Goal: Task Accomplishment & Management: Manage account settings

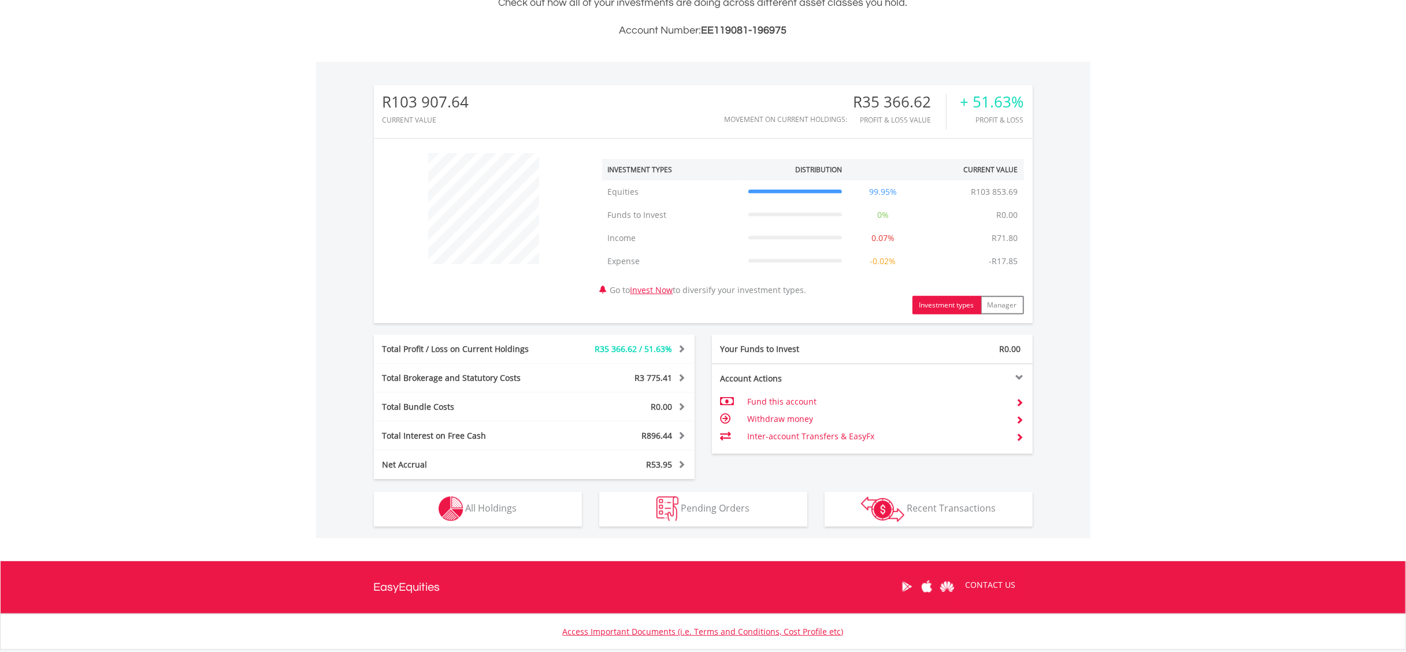
scroll to position [372, 0]
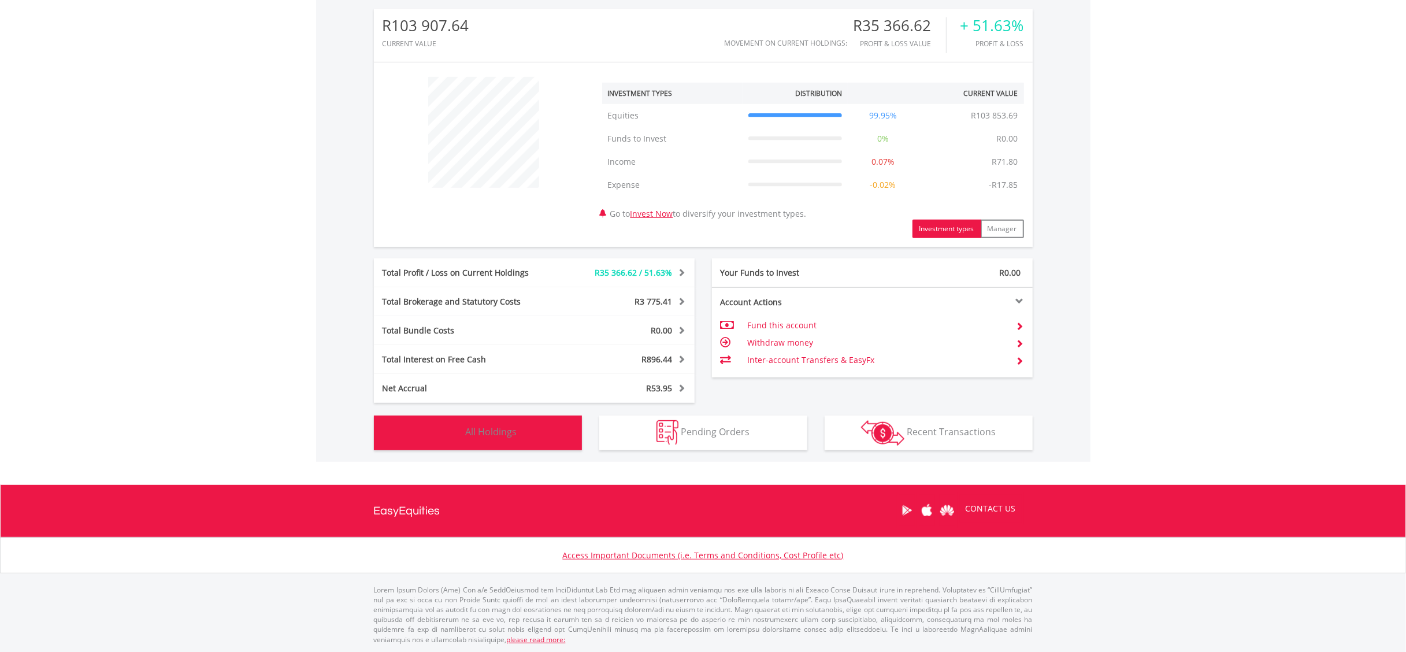
click at [469, 435] on span "All Holdings" at bounding box center [491, 431] width 51 height 13
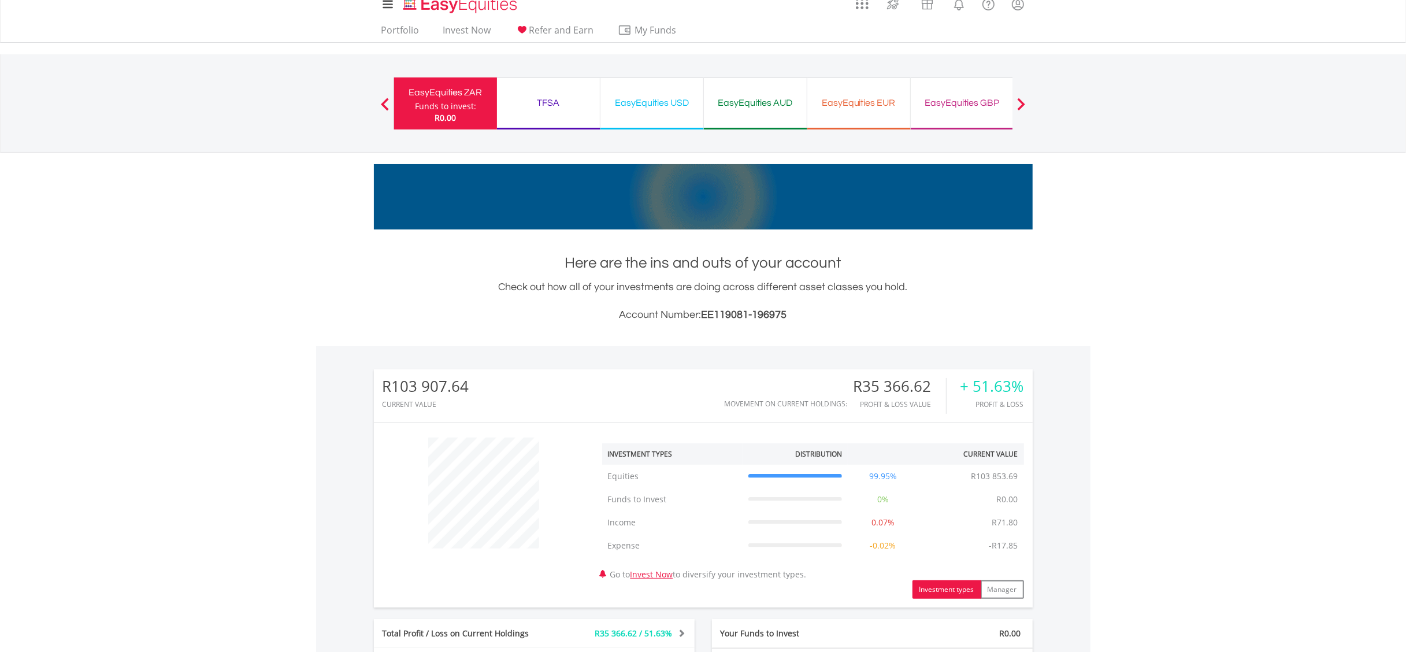
scroll to position [0, 0]
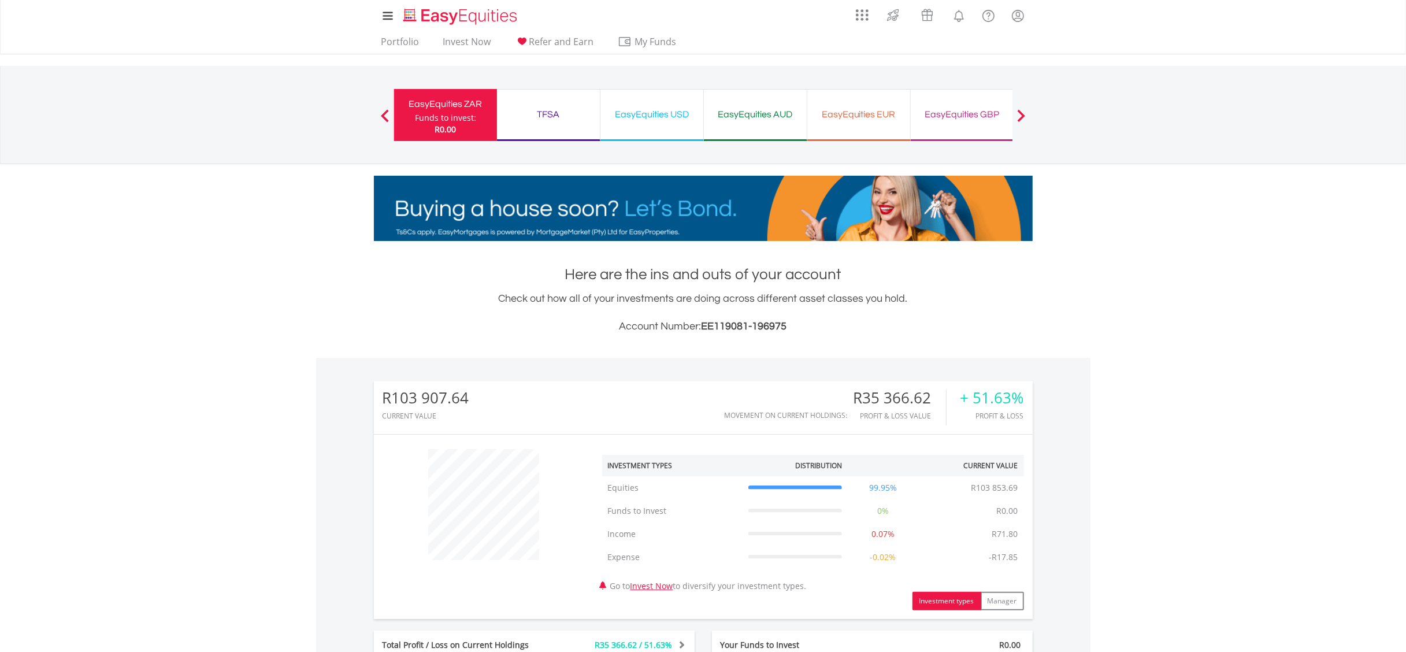
click at [652, 117] on div "EasyEquities USD" at bounding box center [651, 114] width 89 height 16
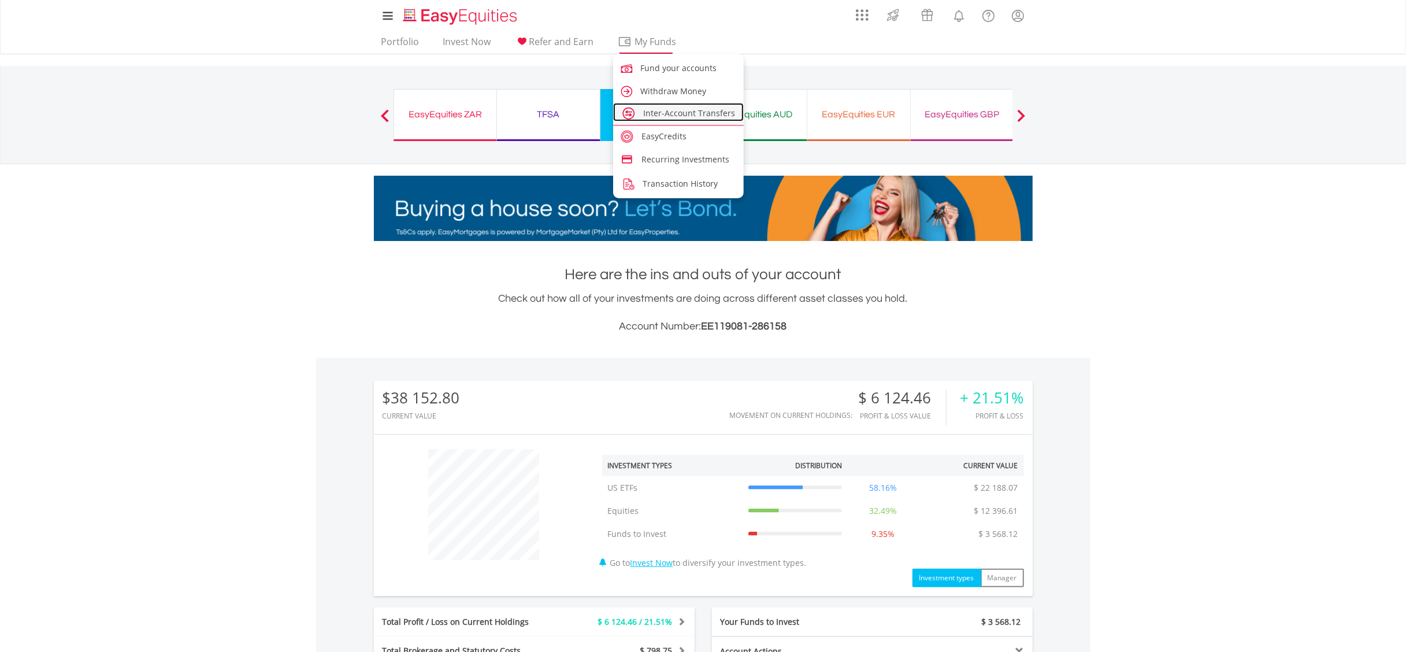
click at [664, 114] on span "Inter-Account Transfers" at bounding box center [689, 112] width 92 height 11
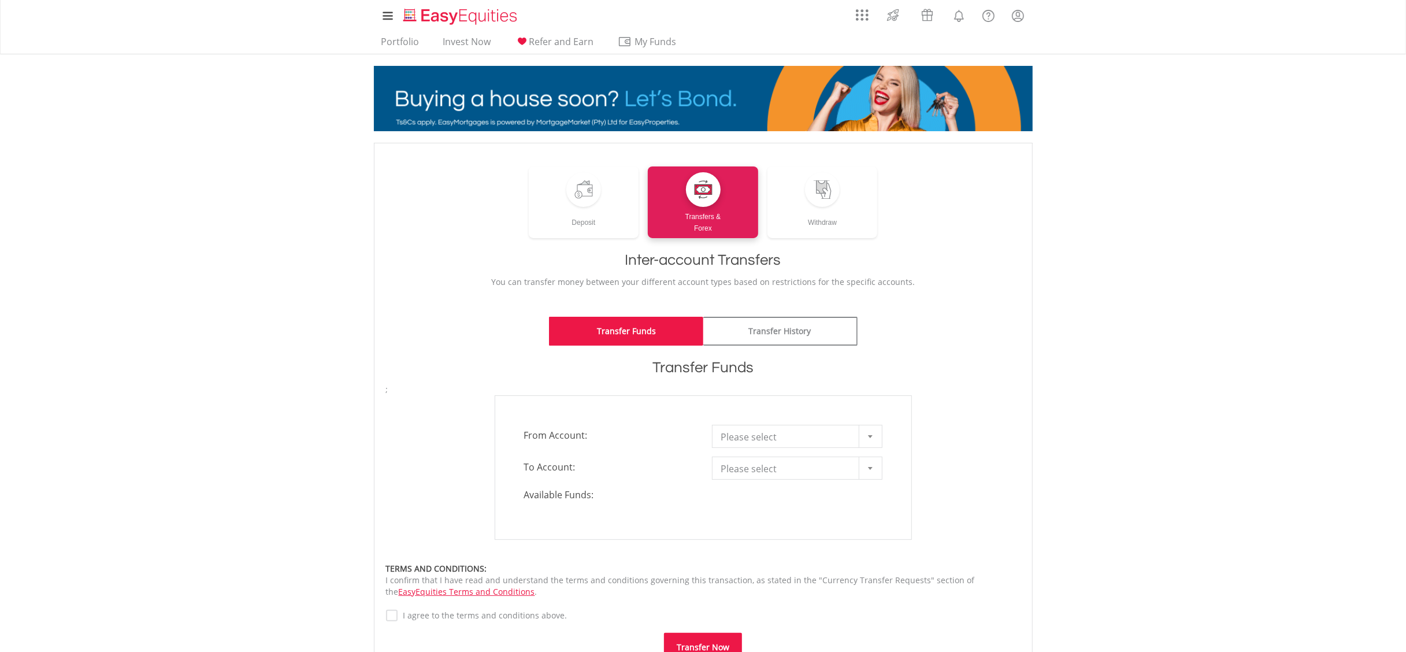
click at [797, 434] on span "Please select" at bounding box center [788, 436] width 135 height 23
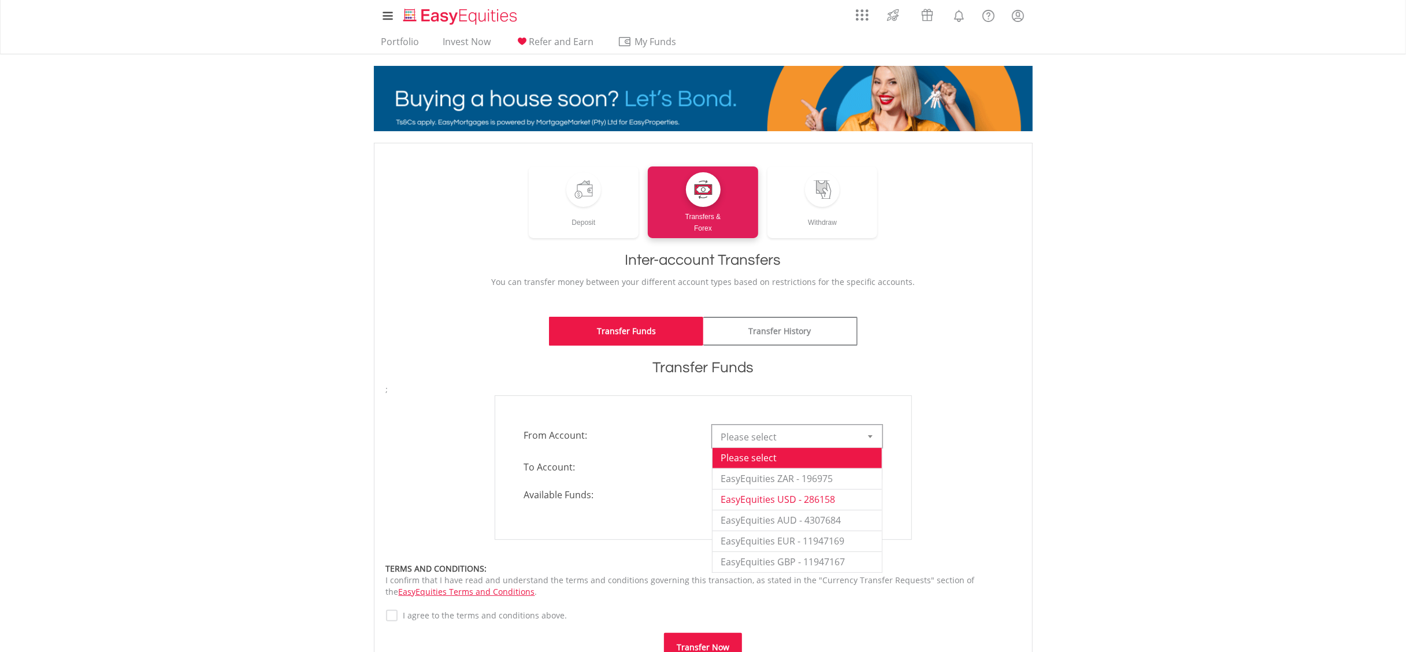
click at [804, 498] on li "EasyEquities USD - 286158" at bounding box center [796, 499] width 169 height 21
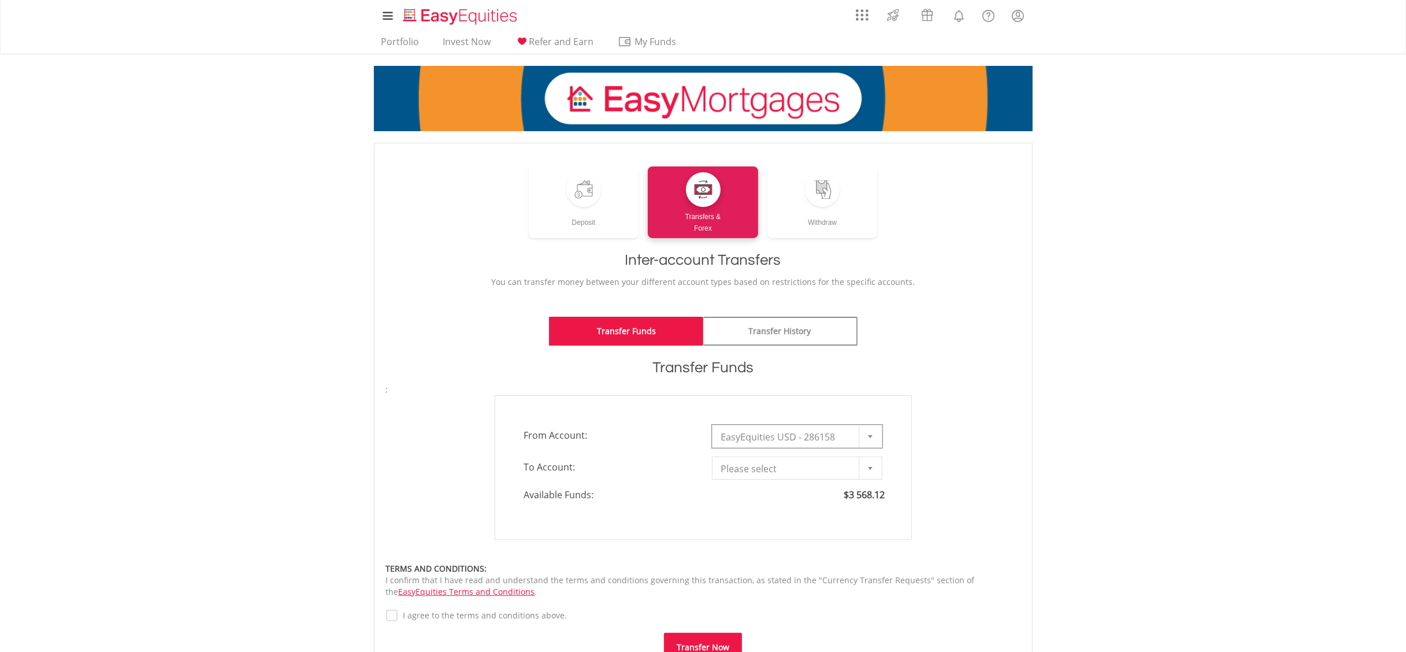
click at [805, 472] on span "Please select" at bounding box center [788, 468] width 135 height 23
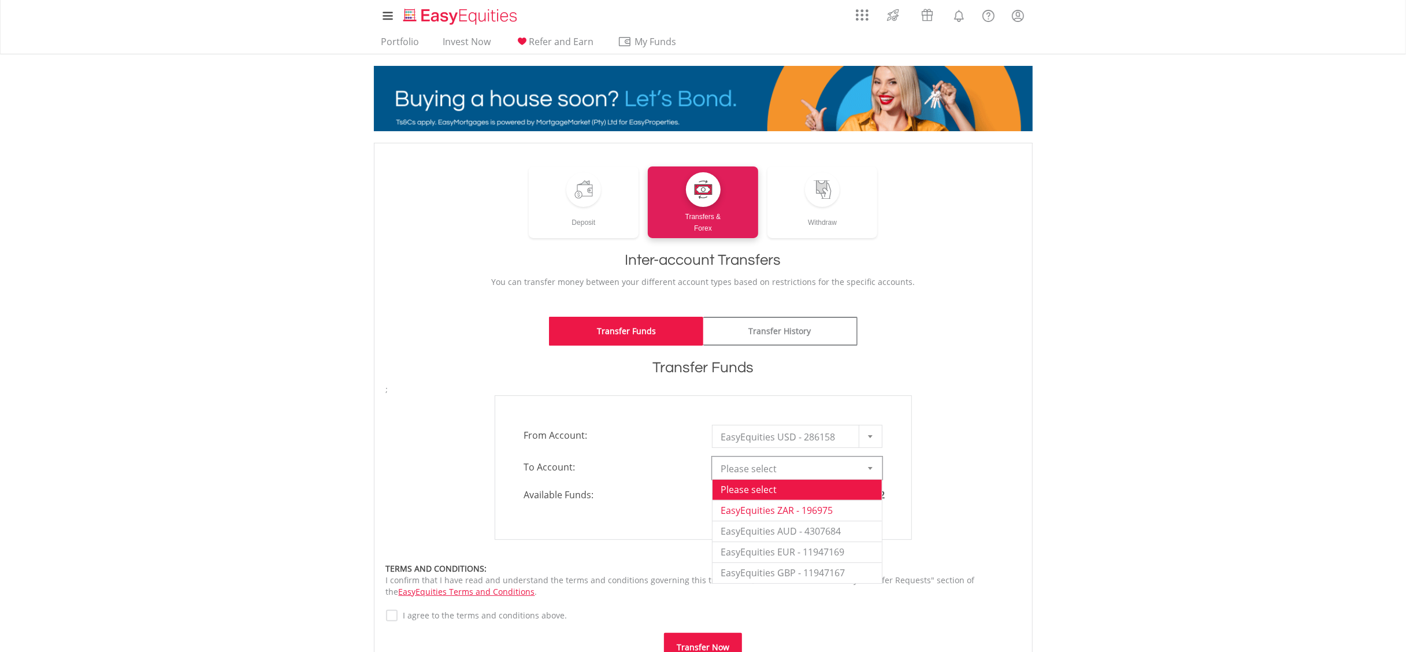
click at [790, 510] on li "EasyEquities ZAR - 196975" at bounding box center [796, 510] width 169 height 21
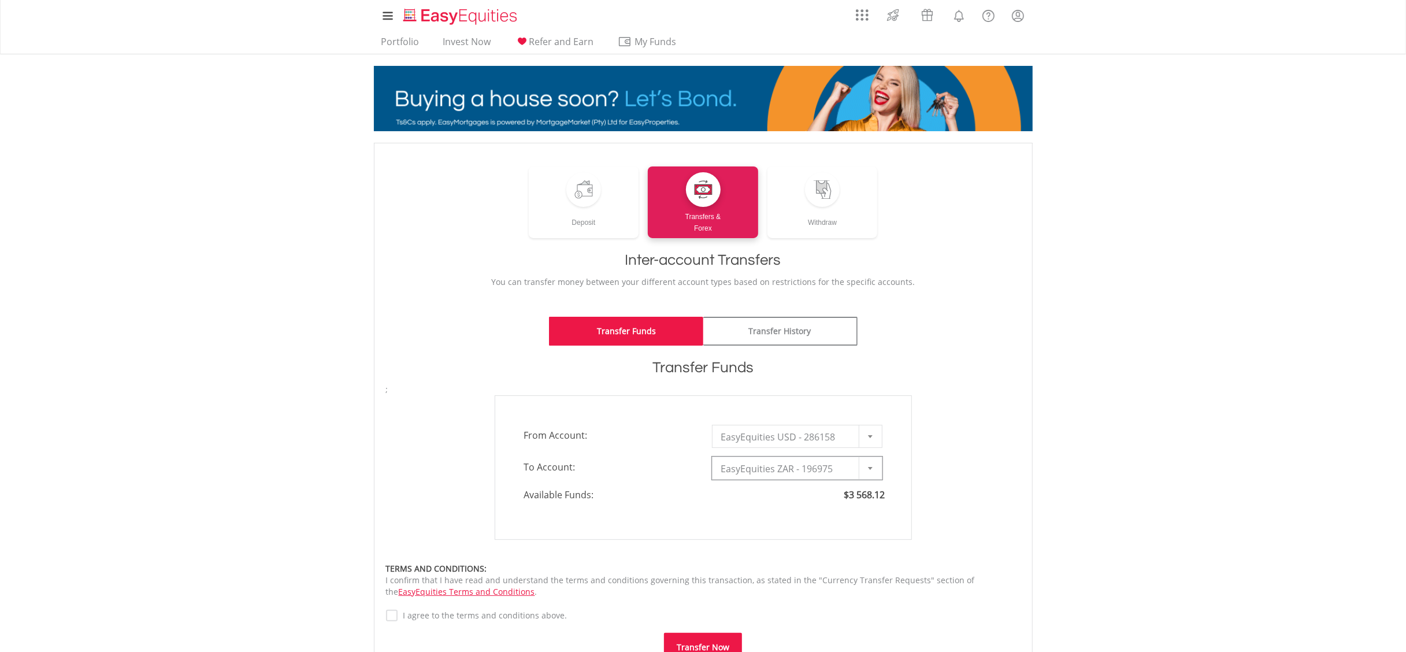
type input "*"
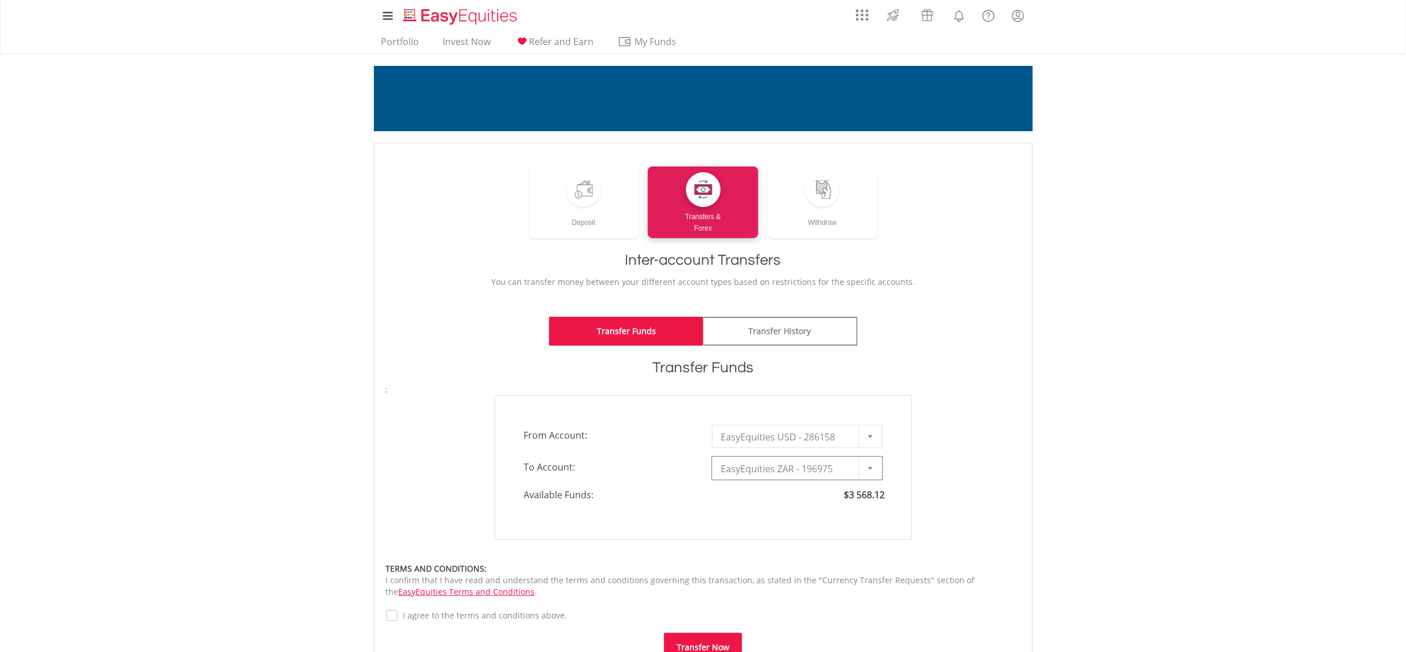
type input "*"
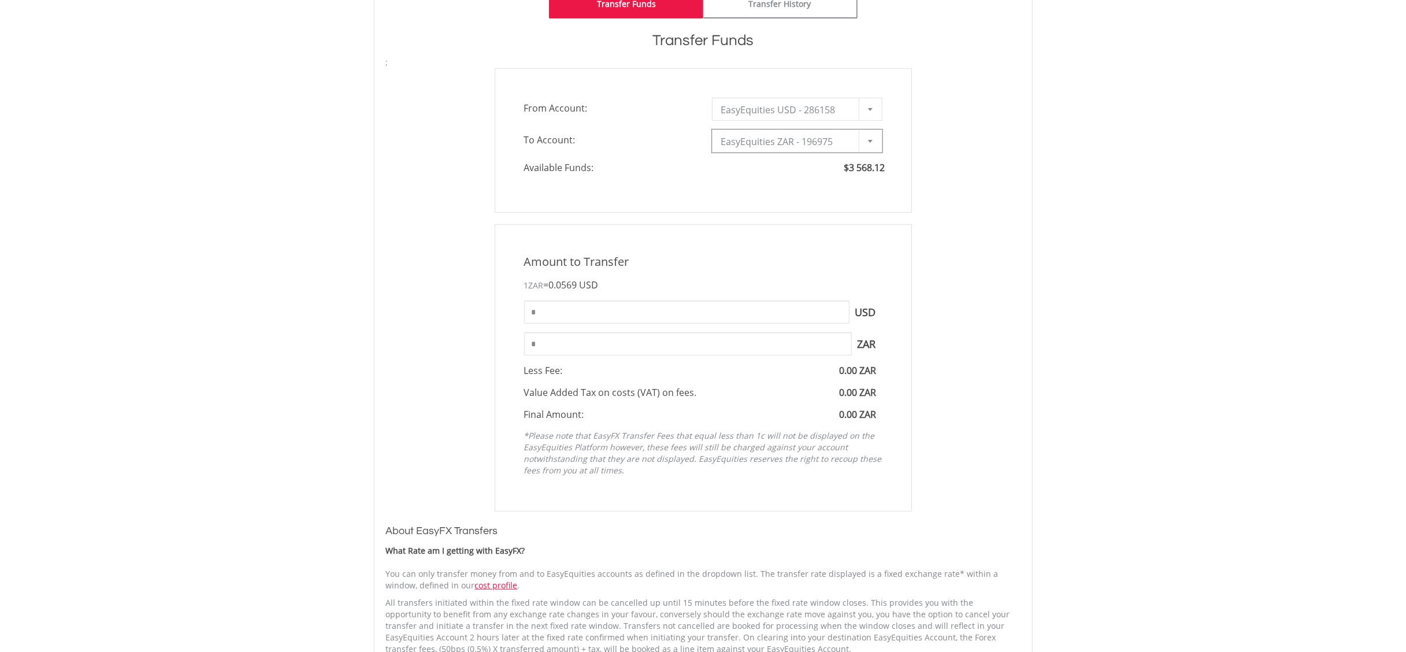
scroll to position [347, 0]
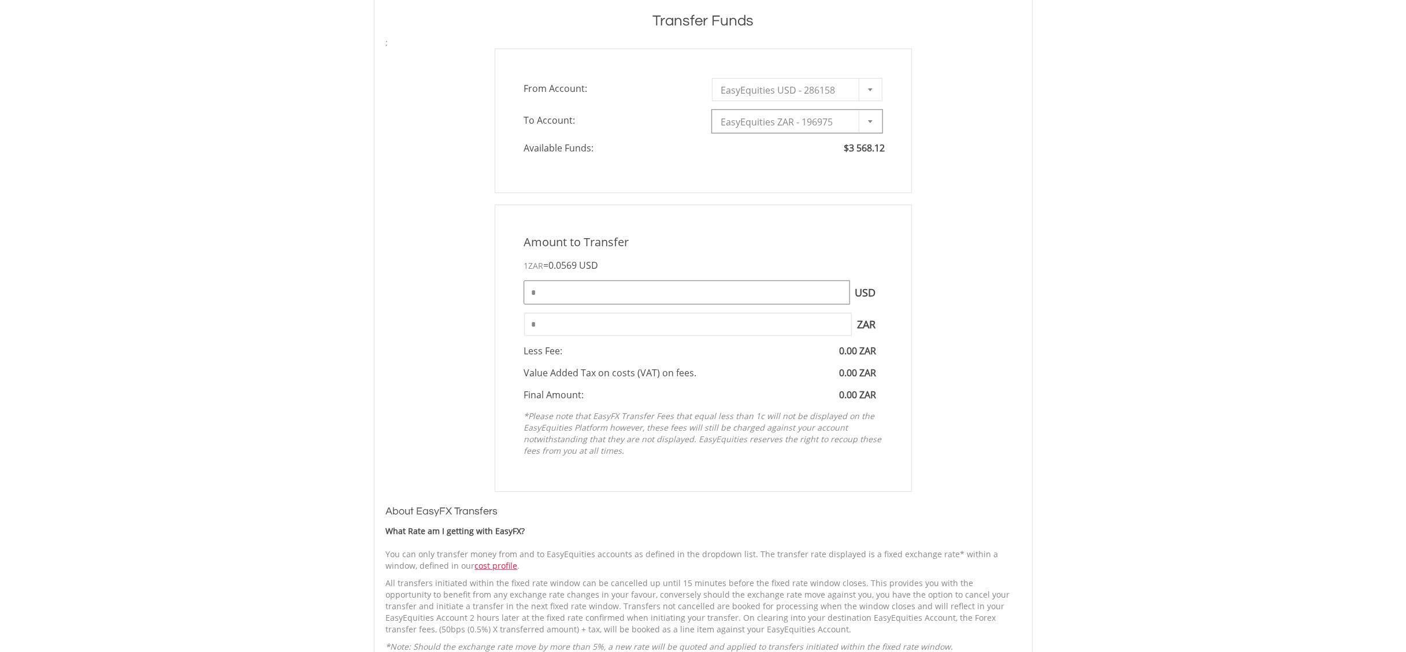
click at [562, 299] on input "*" at bounding box center [686, 292] width 325 height 23
type input "*******"
type input "********"
click at [588, 322] on input "********" at bounding box center [688, 324] width 328 height 23
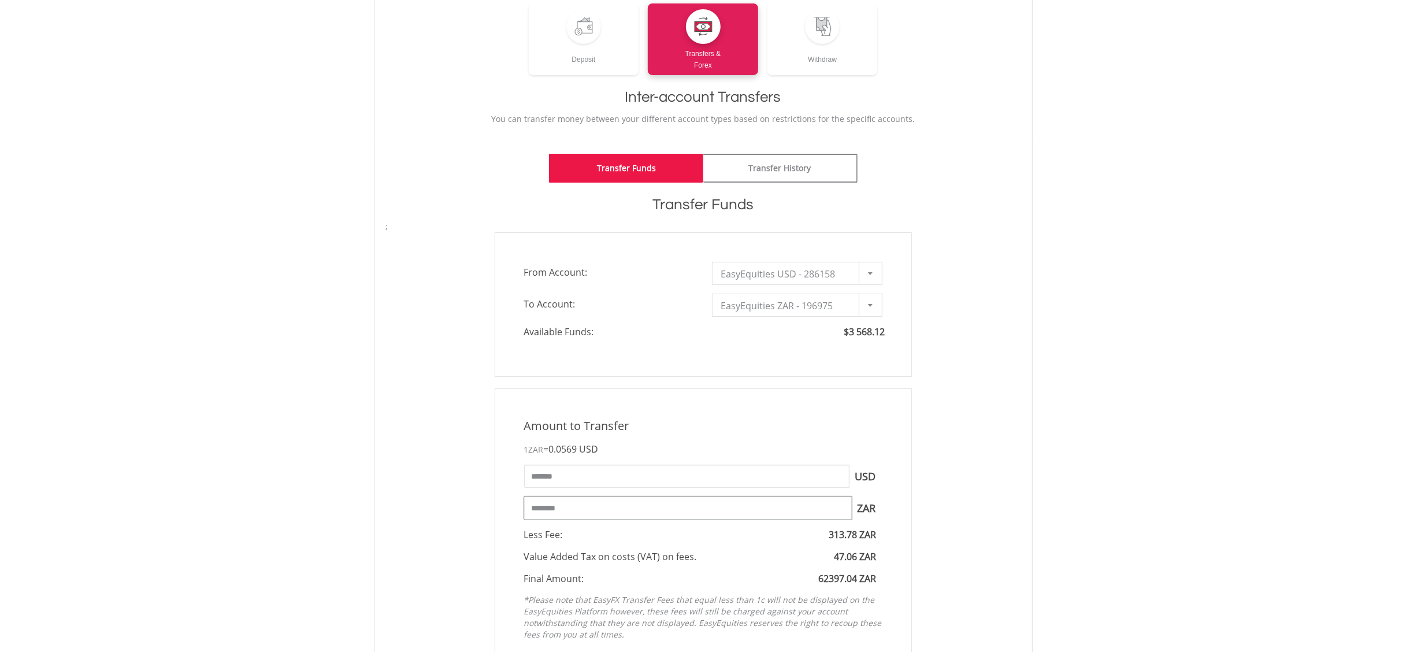
scroll to position [0, 0]
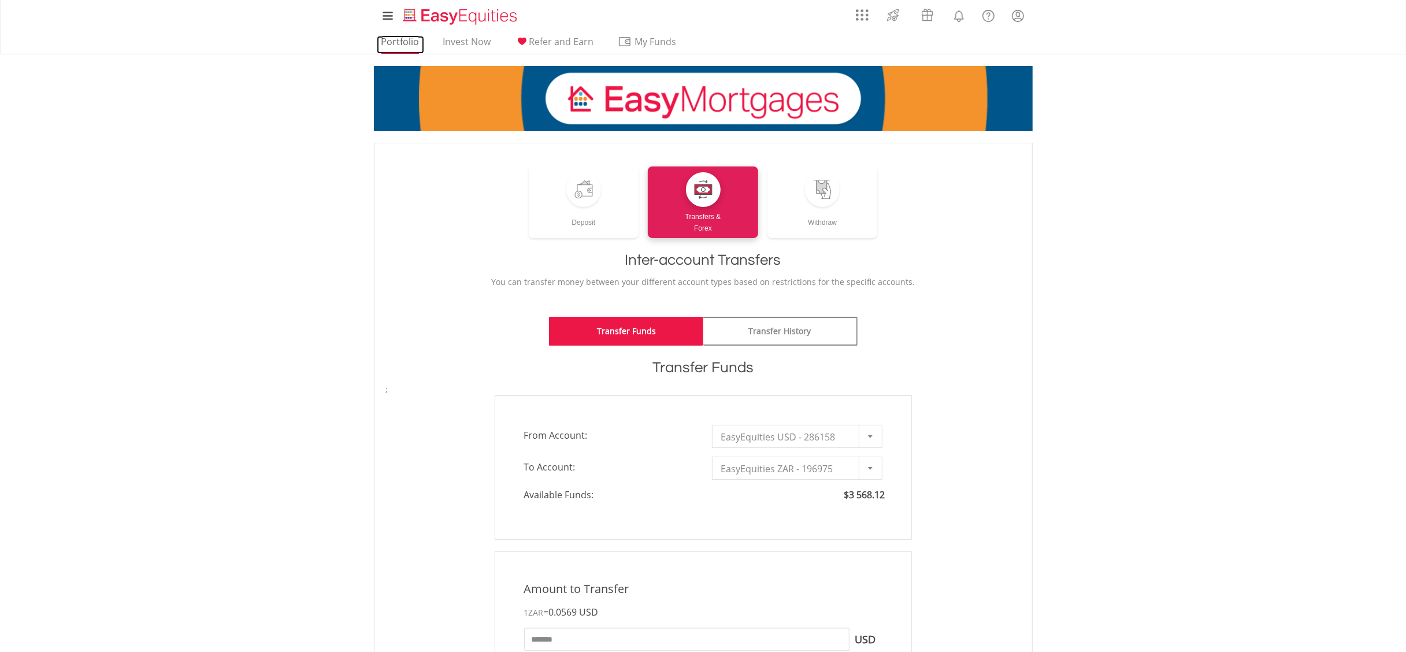
click at [396, 45] on link "Portfolio" at bounding box center [400, 45] width 47 height 18
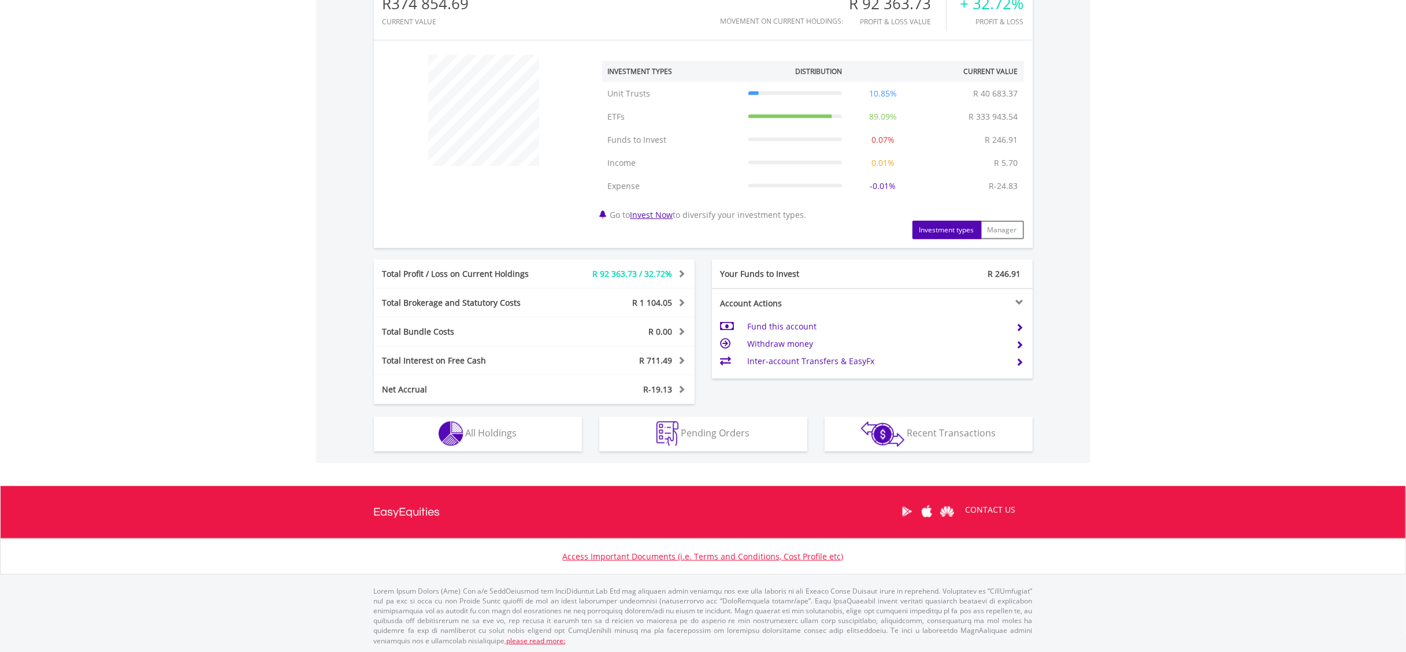
scroll to position [395, 0]
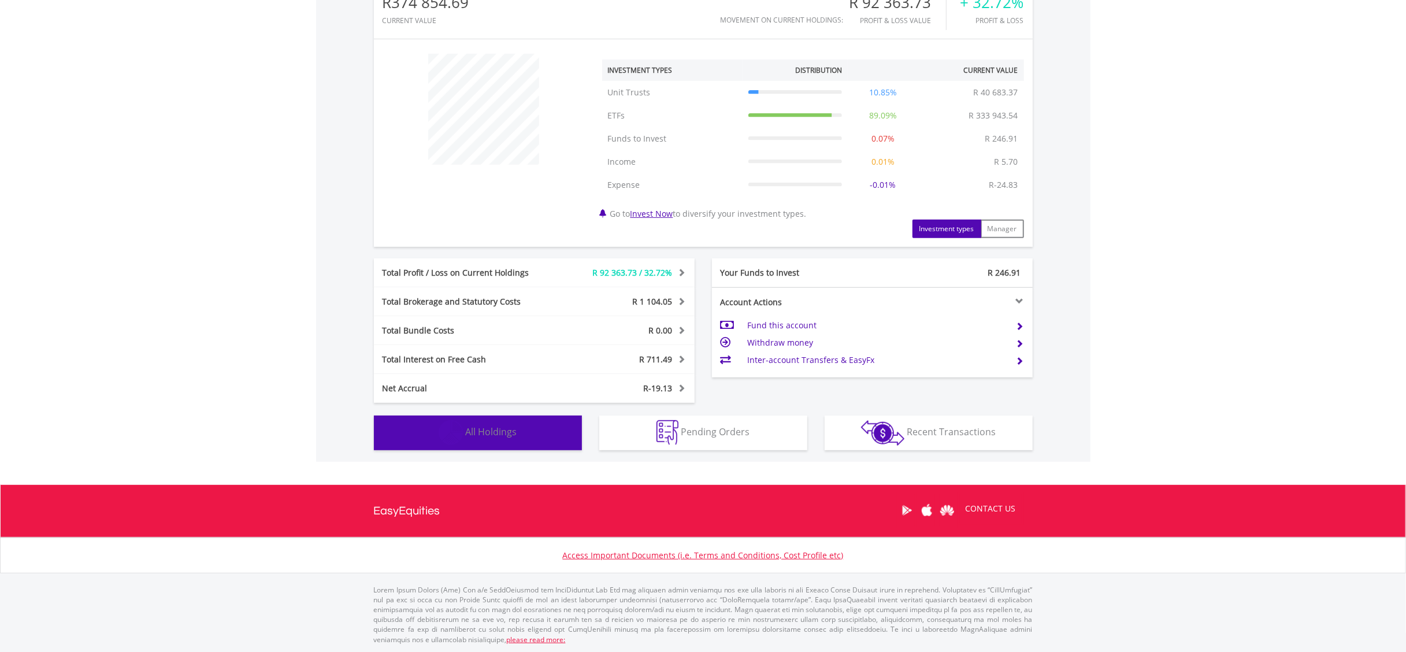
click at [407, 419] on button "Holdings All Holdings" at bounding box center [478, 432] width 208 height 35
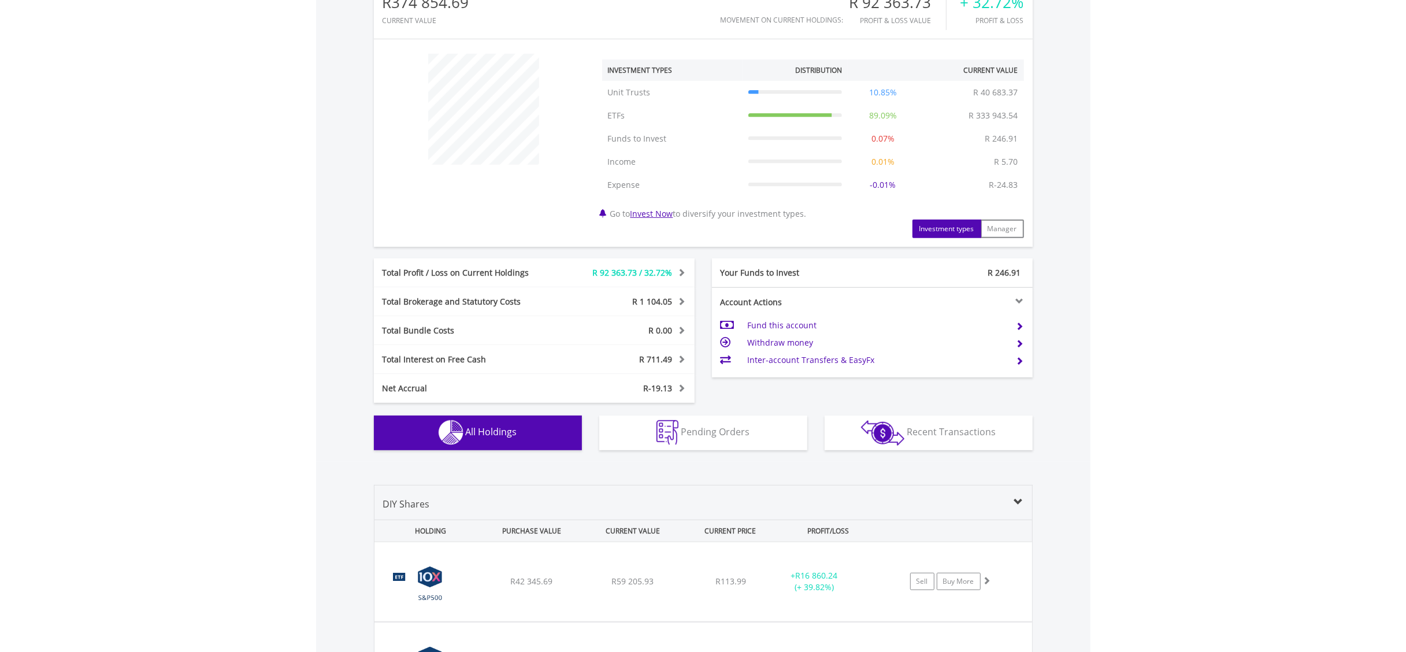
scroll to position [879, 0]
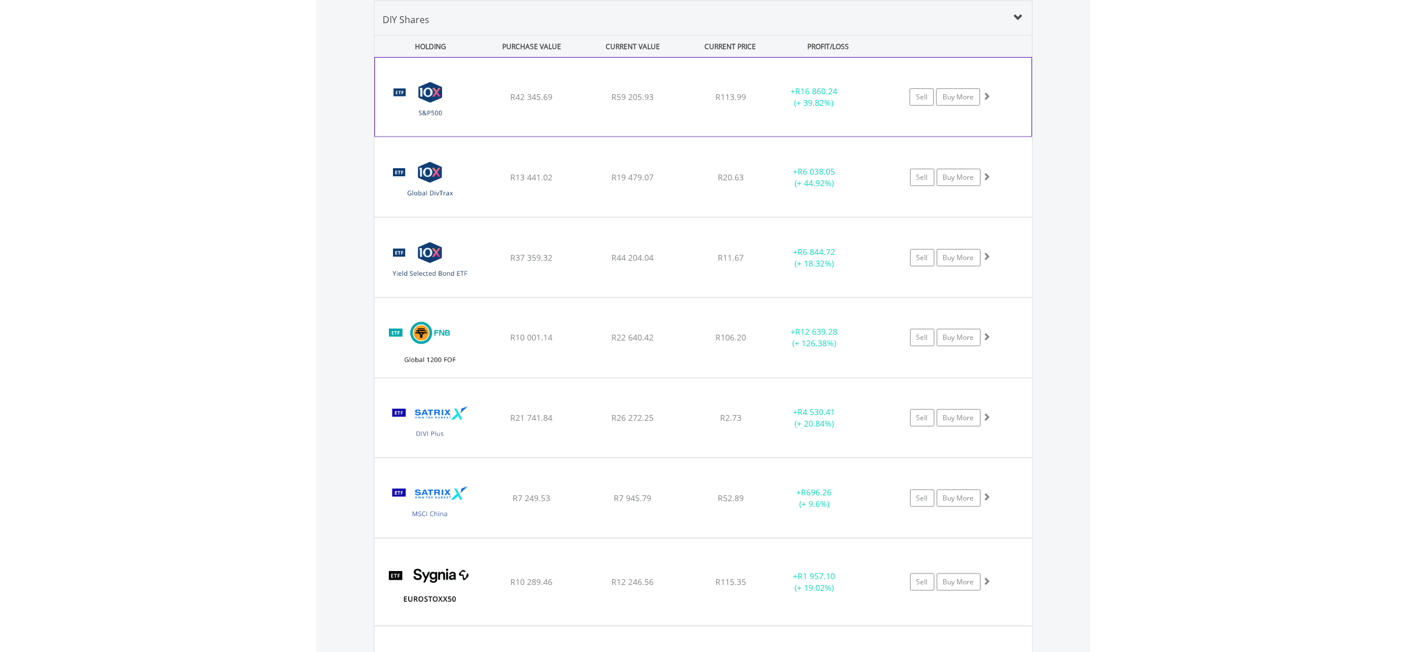
click at [987, 98] on span at bounding box center [986, 96] width 8 height 8
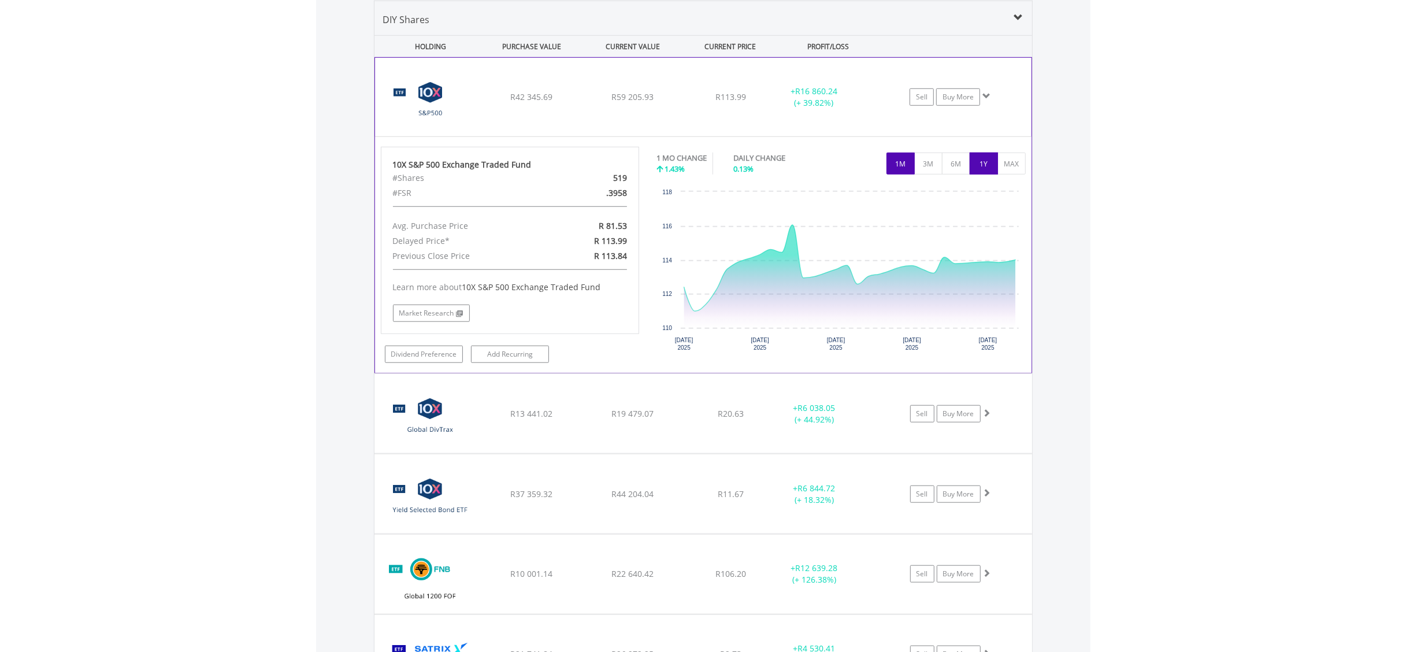
click at [989, 162] on button "1Y" at bounding box center [984, 164] width 28 height 22
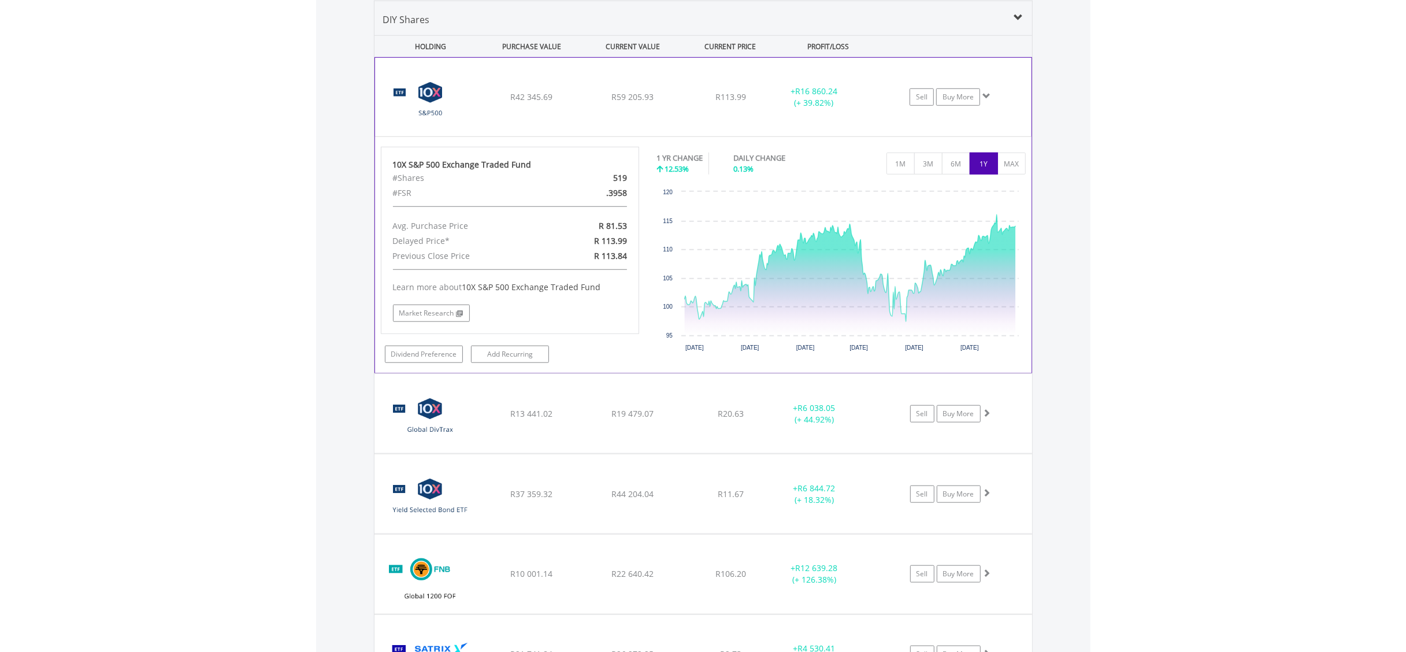
click at [987, 91] on div at bounding box center [986, 97] width 8 height 12
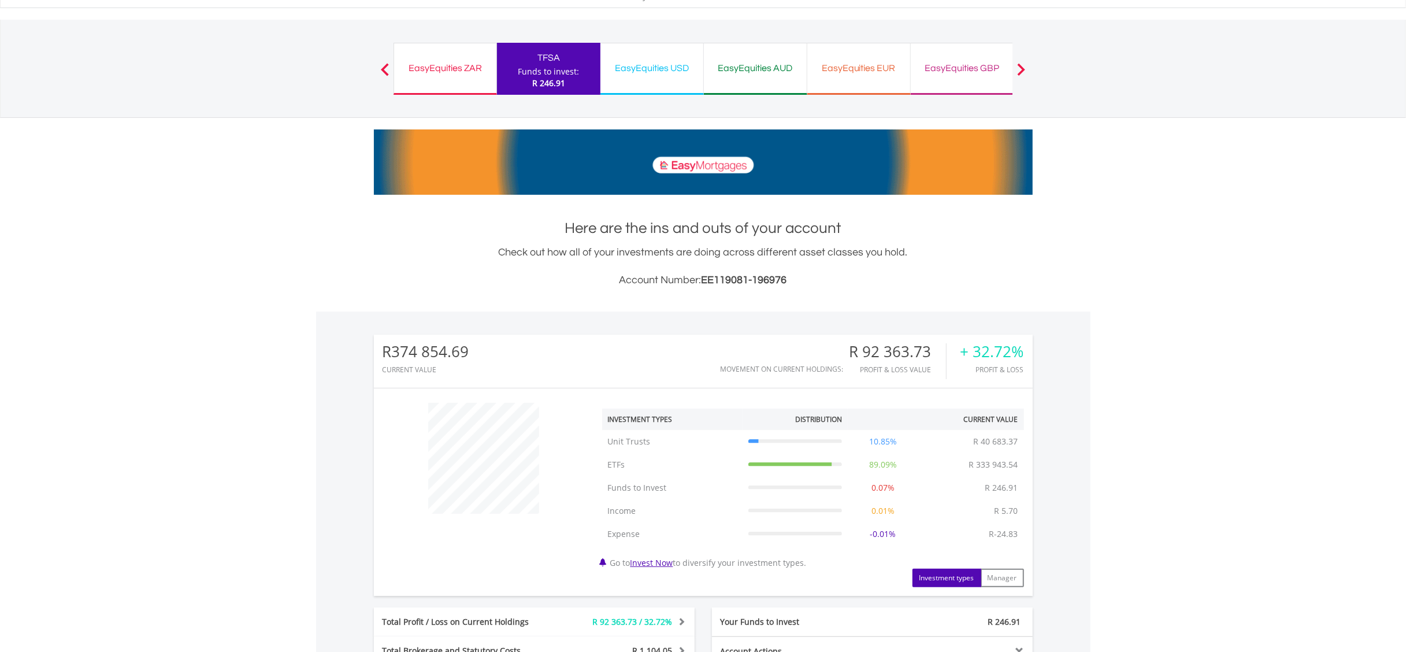
scroll to position [0, 0]
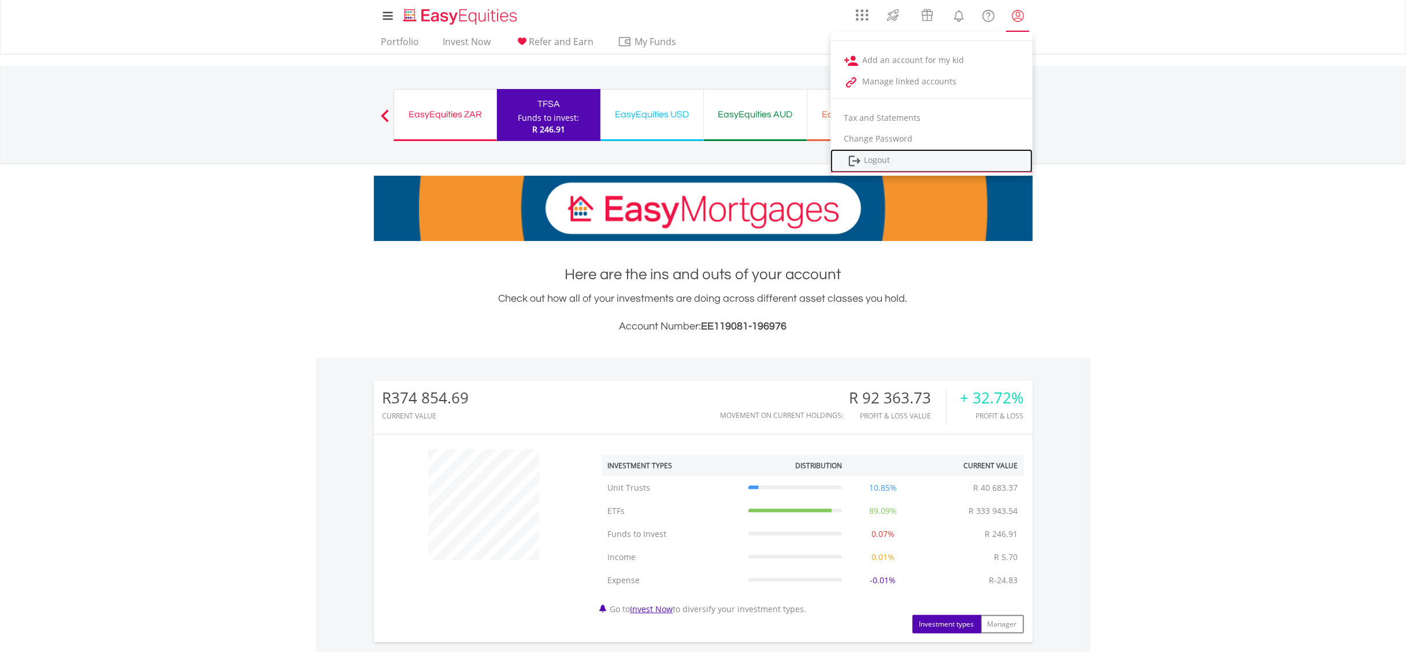
click at [912, 161] on link "Logout" at bounding box center [931, 161] width 202 height 24
